Goal: Information Seeking & Learning: Compare options

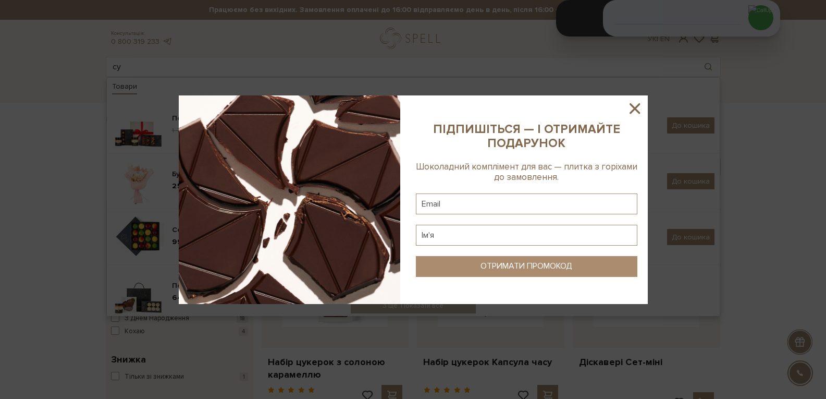
drag, startPoint x: 636, startPoint y: 107, endPoint x: 374, endPoint y: 95, distance: 262.0
click at [634, 107] on icon at bounding box center [635, 109] width 18 height 18
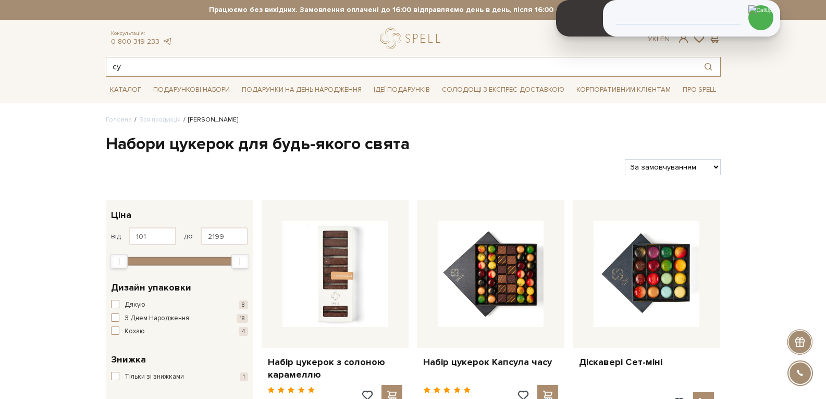
click at [206, 70] on input "су" at bounding box center [401, 66] width 590 height 19
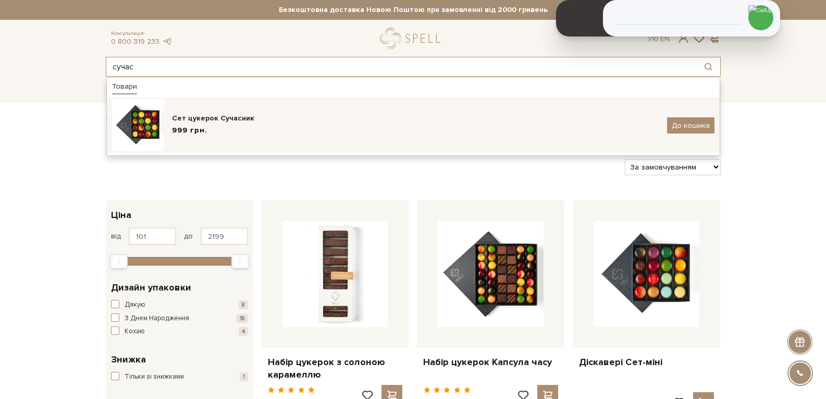
type input "сучас"
click at [209, 117] on div "Сет цукерок Сучасник" at bounding box center [415, 118] width 487 height 10
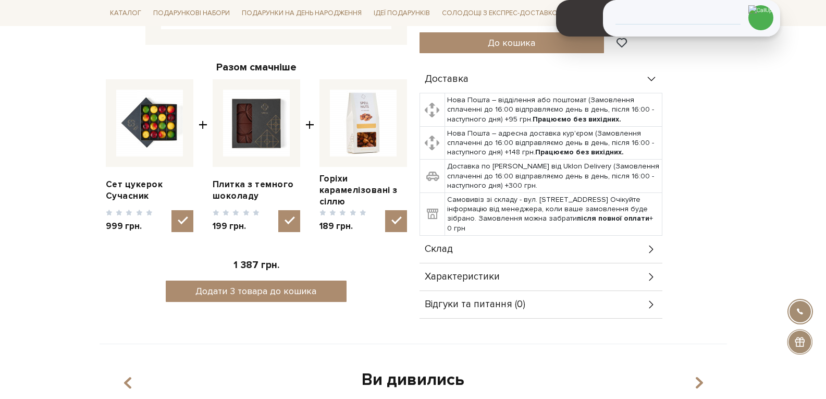
scroll to position [417, 0]
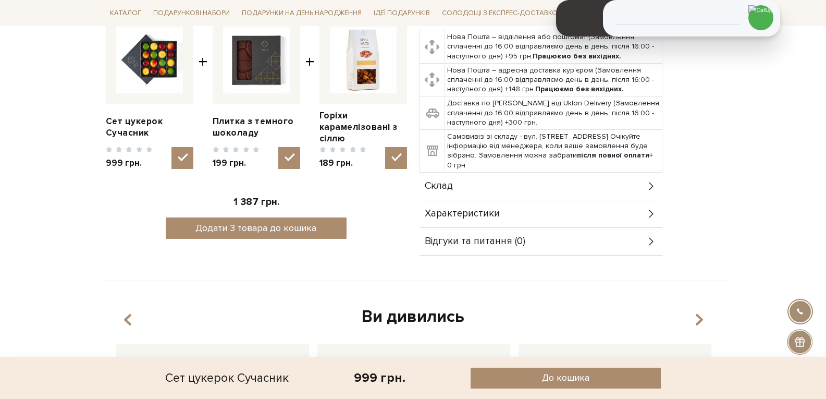
click at [469, 185] on div "Склад" at bounding box center [541, 186] width 243 height 27
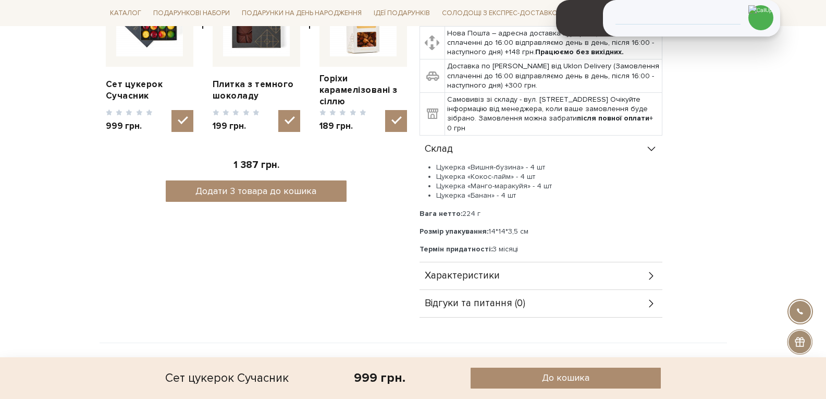
scroll to position [469, 0]
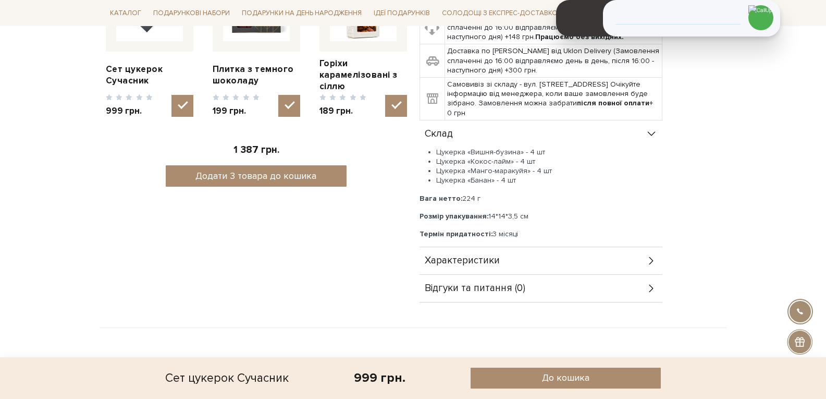
click at [679, 234] on div "Доставка Нова Пошта – відділення або поштомат (Замовлення сплаченні до 16:00 ві…" at bounding box center [570, 126] width 301 height 352
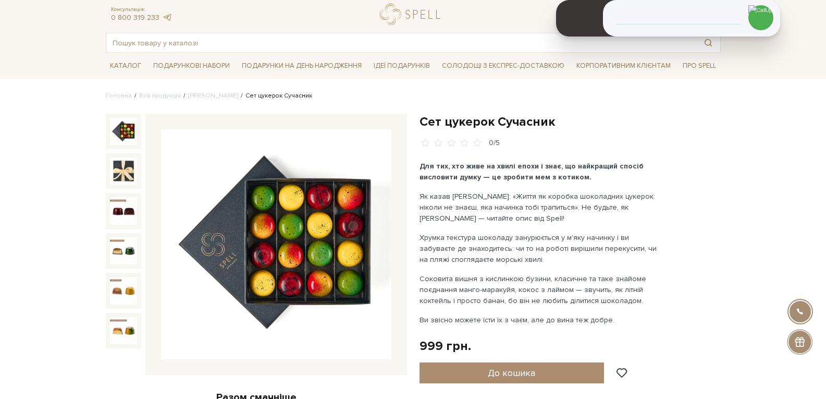
scroll to position [0, 0]
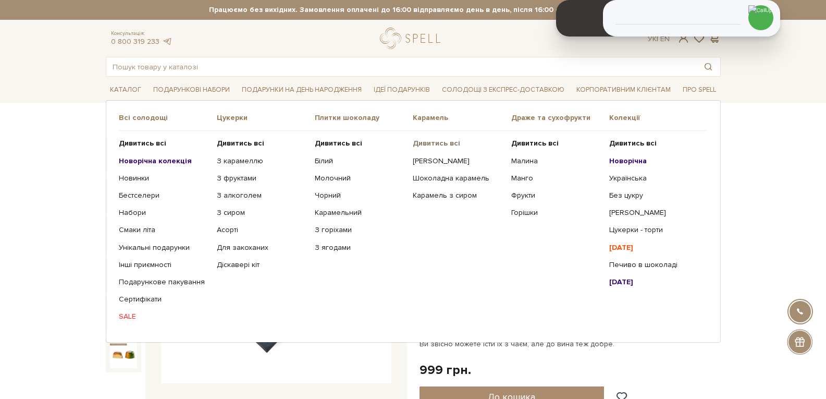
drag, startPoint x: 438, startPoint y: 149, endPoint x: 443, endPoint y: 145, distance: 5.6
click at [437, 149] on ul "Дивитись всі Солона карамель Шоколадна карамель Карамель з сиром" at bounding box center [462, 230] width 98 height 198
click at [436, 147] on b "Дивитись всі" at bounding box center [436, 143] width 47 height 9
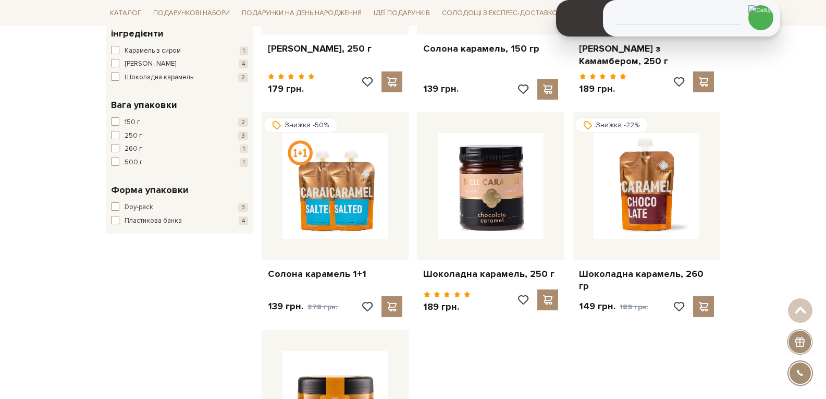
scroll to position [156, 0]
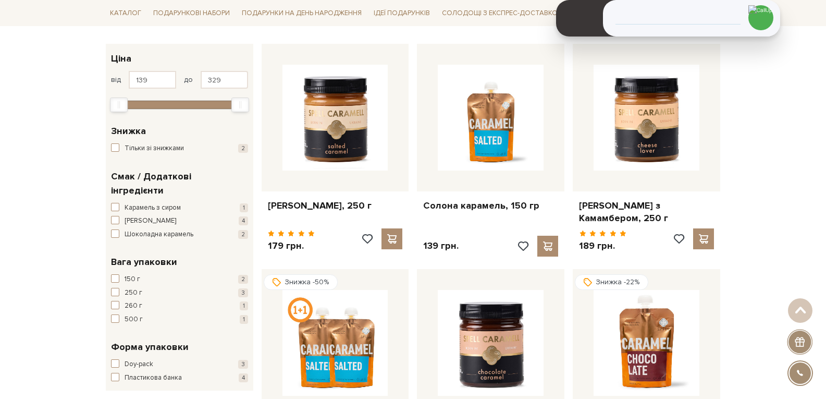
drag, startPoint x: 475, startPoint y: 124, endPoint x: 771, endPoint y: 150, distance: 296.7
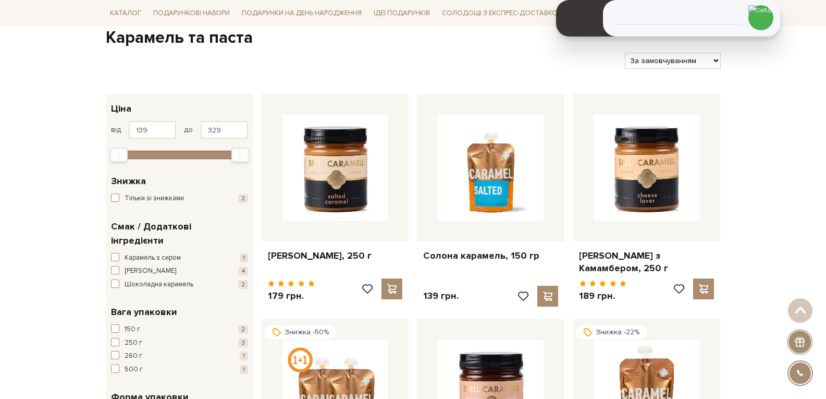
scroll to position [52, 0]
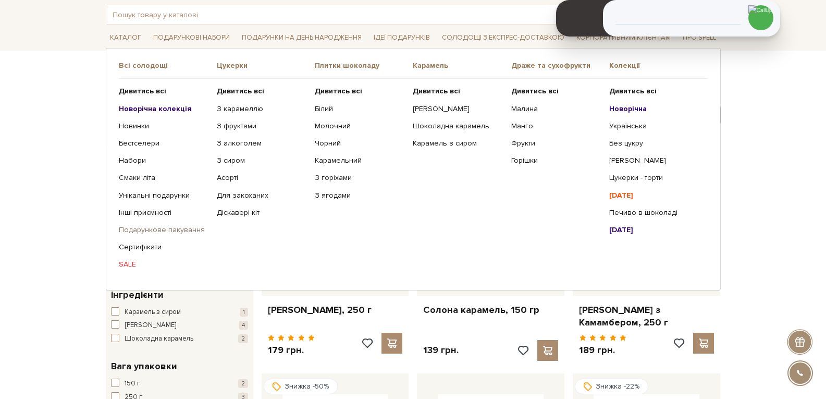
click at [177, 229] on link "Подарункове пакування" at bounding box center [164, 229] width 90 height 9
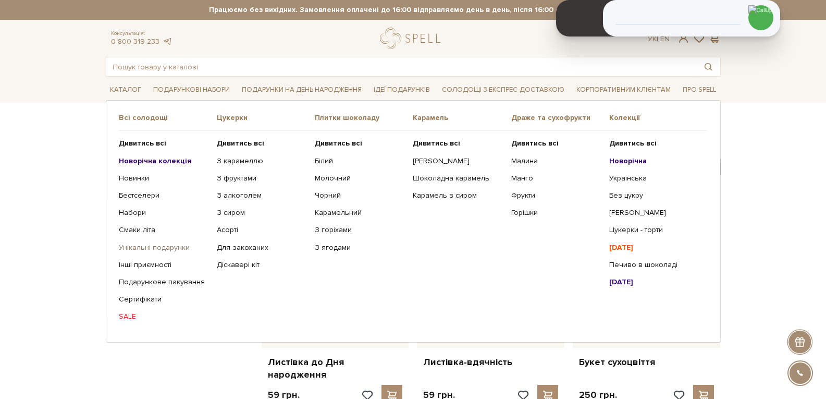
click at [157, 246] on link "Унікальні подарунки" at bounding box center [164, 247] width 90 height 9
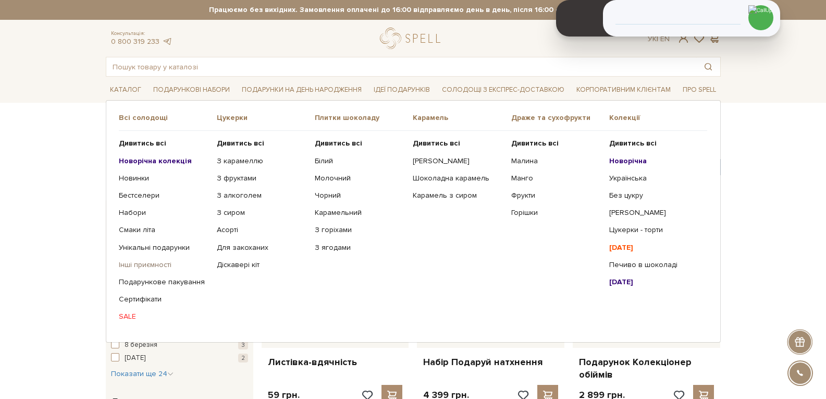
click at [148, 262] on link "Інші приємності" at bounding box center [164, 264] width 90 height 9
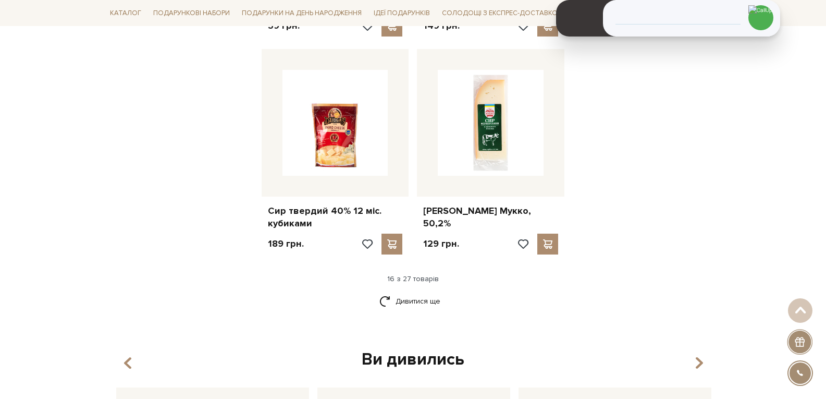
scroll to position [1303, 0]
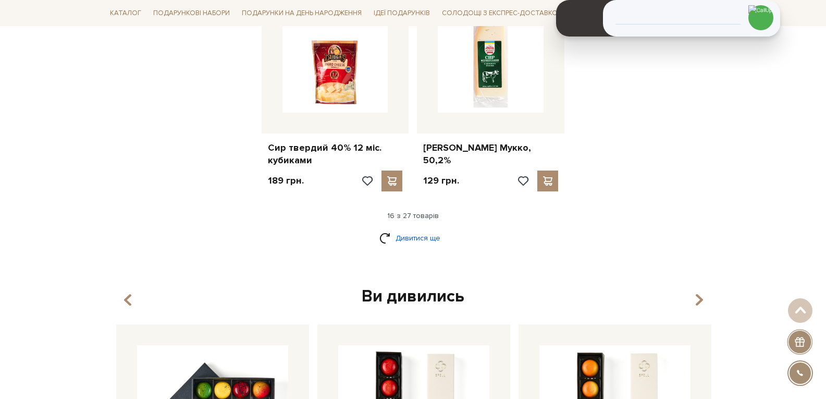
click at [403, 229] on link "Дивитися ще" at bounding box center [414, 238] width 68 height 18
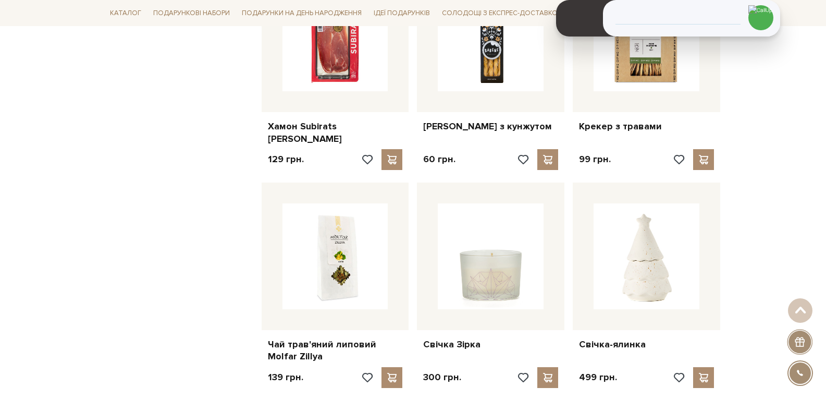
scroll to position [1877, 0]
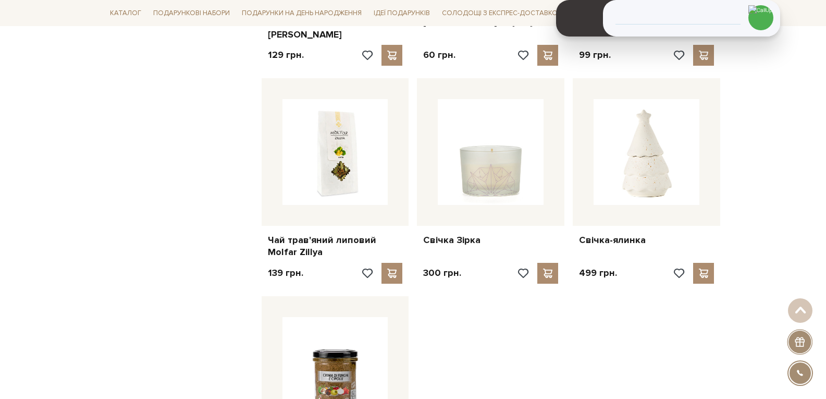
drag, startPoint x: 316, startPoint y: 99, endPoint x: 800, endPoint y: 162, distance: 488.5
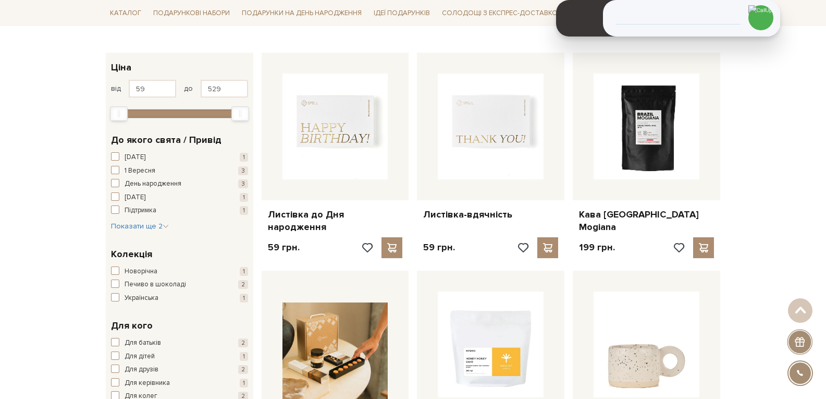
scroll to position [0, 0]
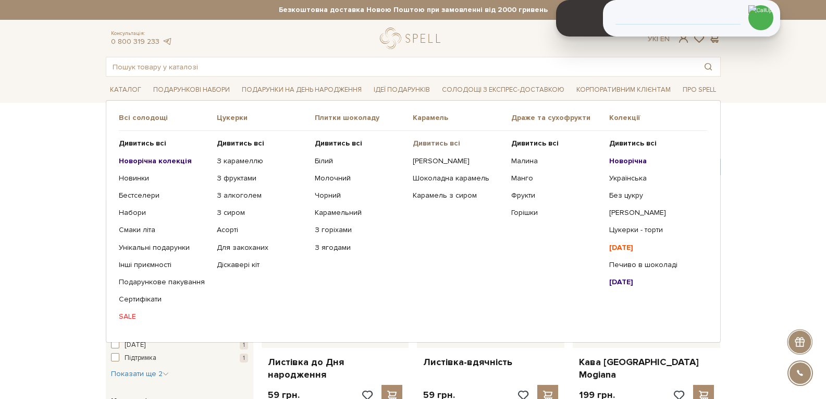
click at [446, 143] on b "Дивитись всі" at bounding box center [436, 143] width 47 height 9
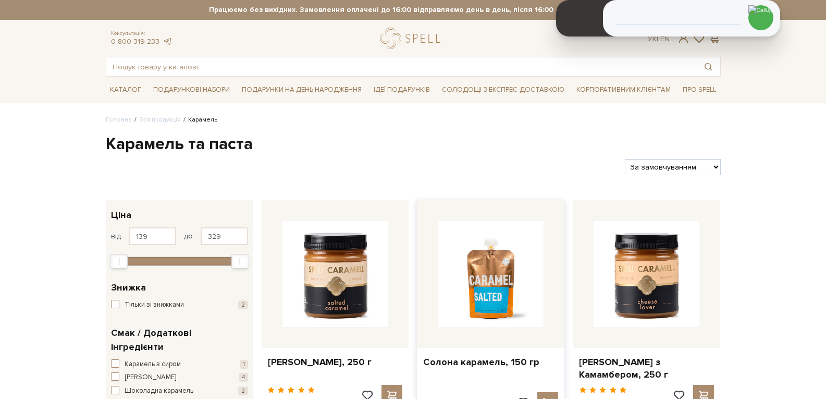
click at [509, 260] on img at bounding box center [491, 274] width 106 height 106
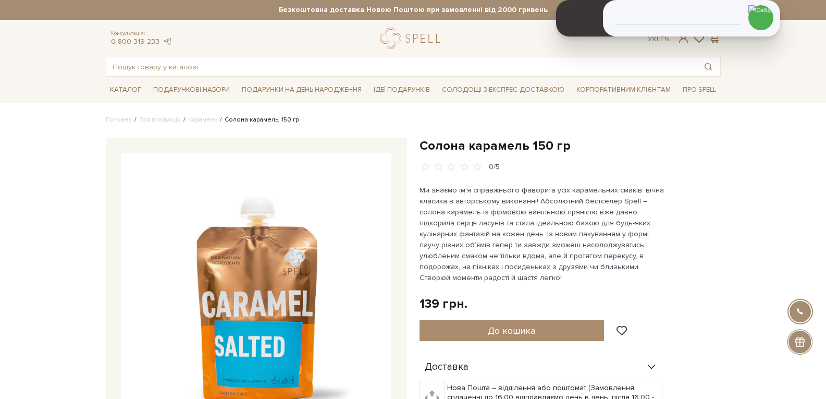
click at [89, 24] on header "Безкоштовна доставка Новою Поштою при замовленні від 2000 гривень Працюємо без …" at bounding box center [413, 38] width 826 height 77
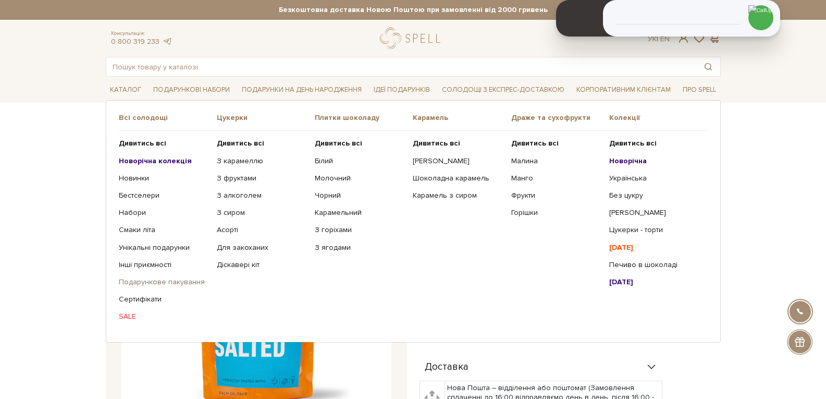
click at [154, 278] on link "Подарункове пакування" at bounding box center [164, 281] width 90 height 9
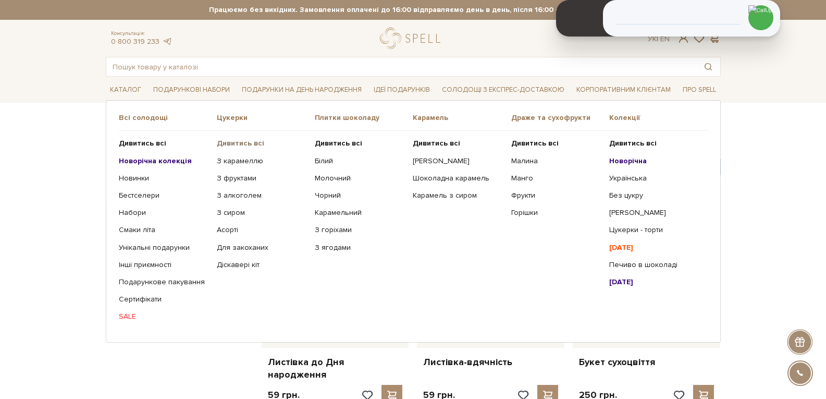
click at [222, 143] on b "Дивитись всі" at bounding box center [240, 143] width 47 height 9
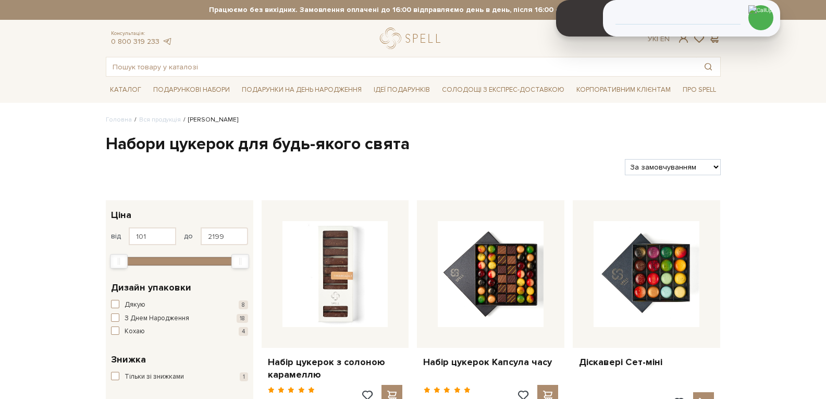
click at [689, 167] on select "За замовчуванням За Ціною (зростання) За Ціною (зменшення) Новинки За популярні…" at bounding box center [672, 167] width 95 height 16
select select "https://spellchocolate.com/our-productions/seti-cukerok/?sort=p.price&order=ASC"
click at [625, 159] on select "За замовчуванням За Ціною (зростання) За Ціною (зменшення) Новинки За популярні…" at bounding box center [672, 167] width 95 height 16
